Goal: Check status

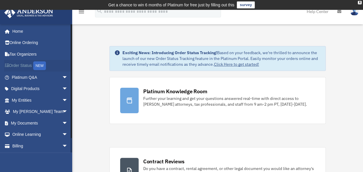
click at [22, 67] on link "Order Status NEW" at bounding box center [40, 66] width 73 height 12
click at [34, 79] on link "Platinum Q&A arrow_drop_down" at bounding box center [40, 77] width 73 height 12
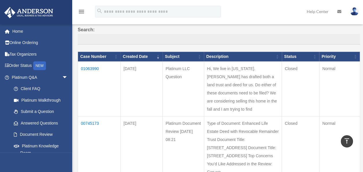
scroll to position [52, 0]
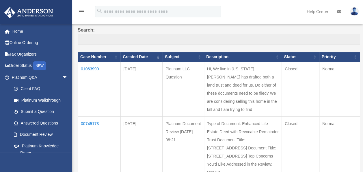
click at [87, 68] on td "01063990" at bounding box center [99, 89] width 43 height 55
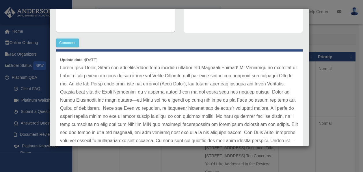
scroll to position [146, 0]
